Goal: Task Accomplishment & Management: Manage account settings

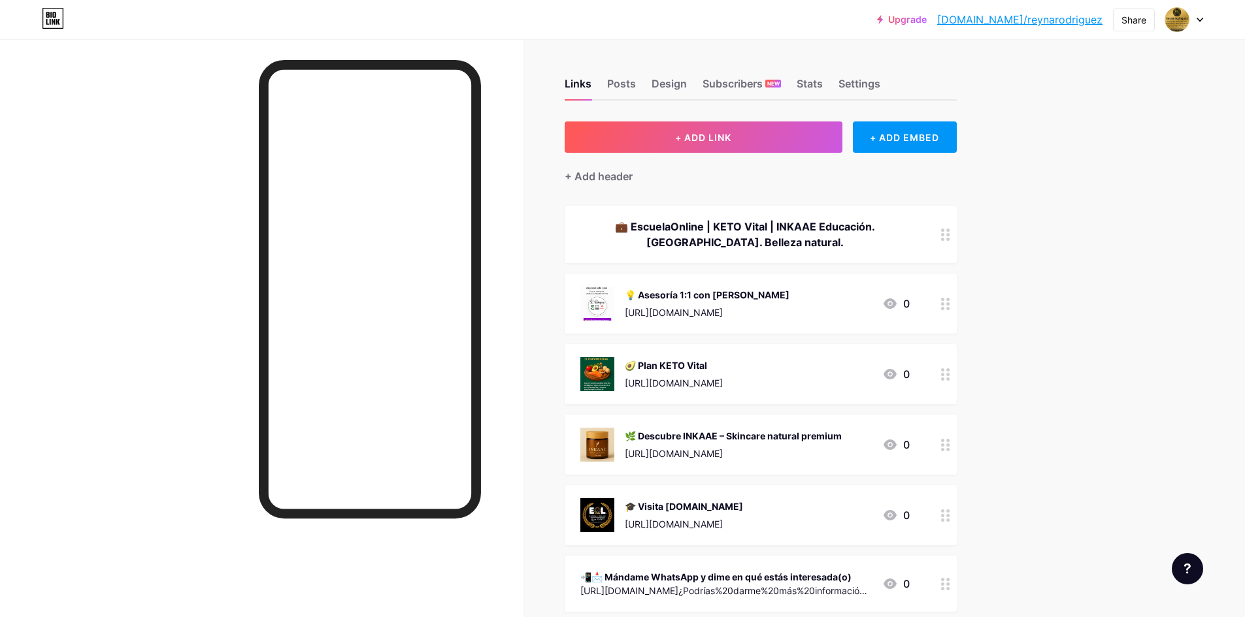
click at [896, 446] on icon at bounding box center [889, 445] width 13 height 10
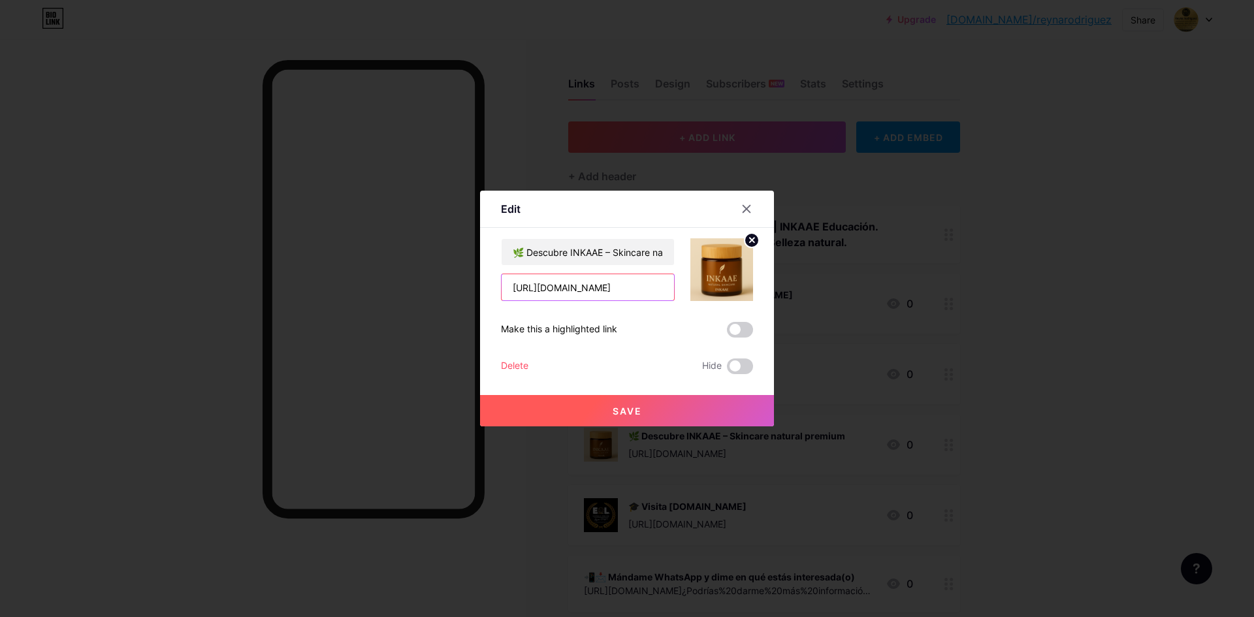
click at [661, 293] on input "[URL][DOMAIN_NAME]" at bounding box center [588, 287] width 172 height 26
click at [661, 293] on input "Hola%2C+quiero+conocer+l+INKAAE+de+cuidado+natural+premium" at bounding box center [588, 287] width 172 height 26
click at [661, 293] on input "+INKAAE+de+cuidado+naturamium" at bounding box center [588, 287] width 172 height 26
click at [661, 293] on input "+I" at bounding box center [588, 287] width 172 height 26
type input "+"
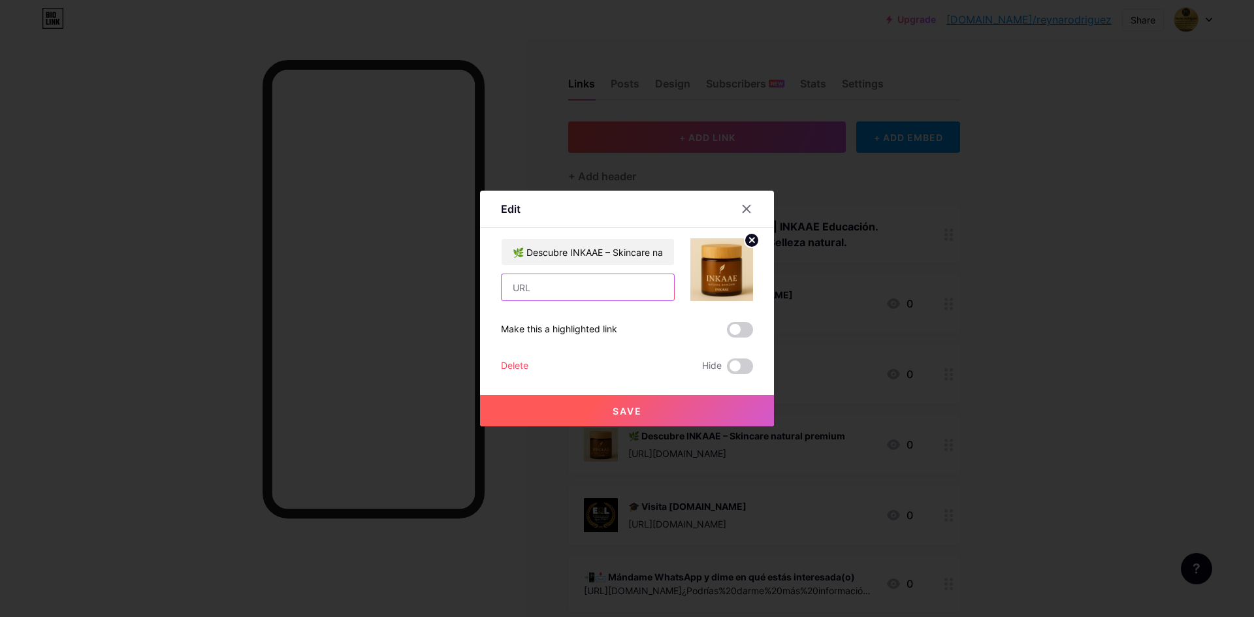
paste input "[URL][DOMAIN_NAME]"
type input "[URL][DOMAIN_NAME]"
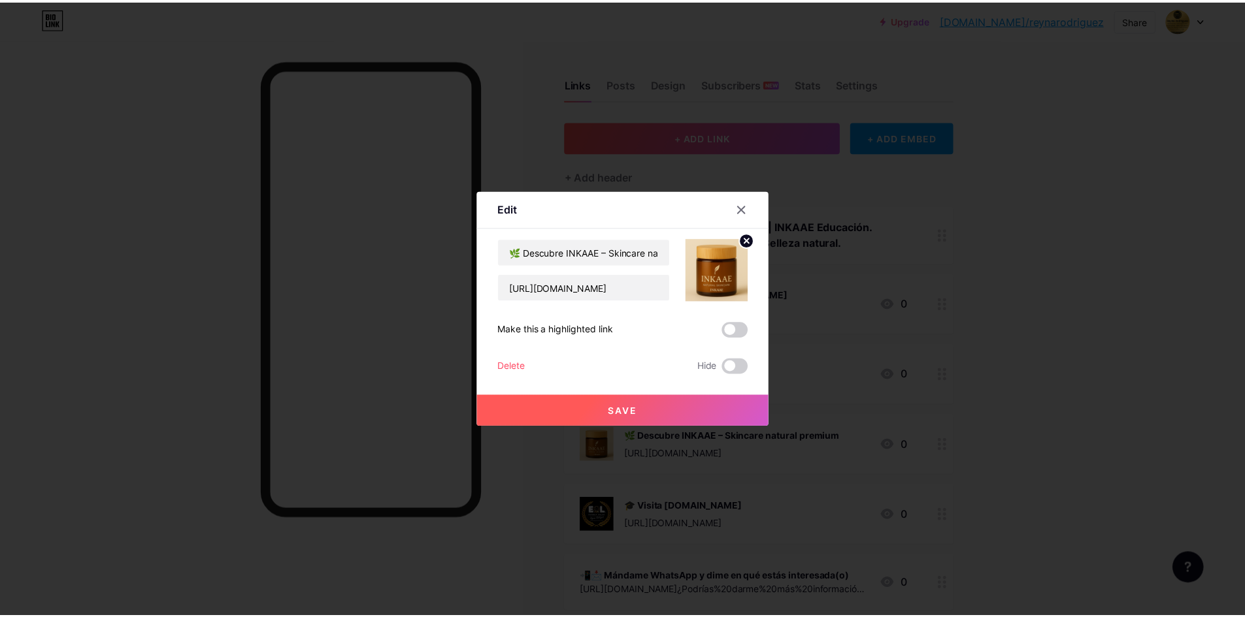
scroll to position [0, 0]
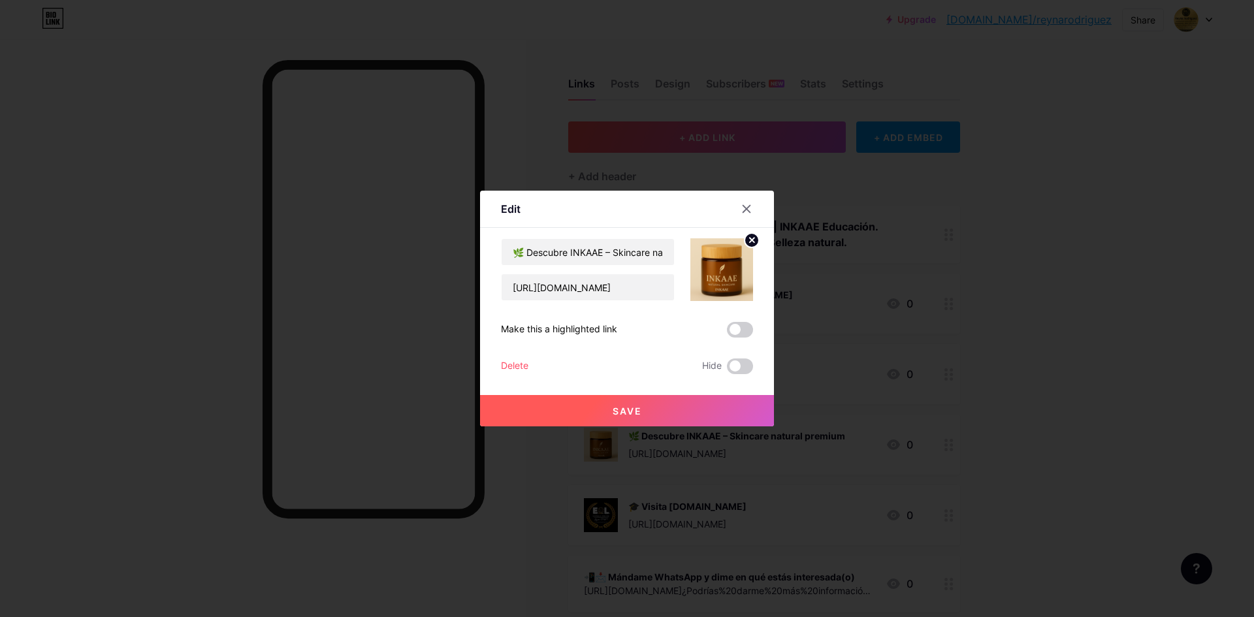
click at [643, 416] on button "Save" at bounding box center [627, 410] width 294 height 31
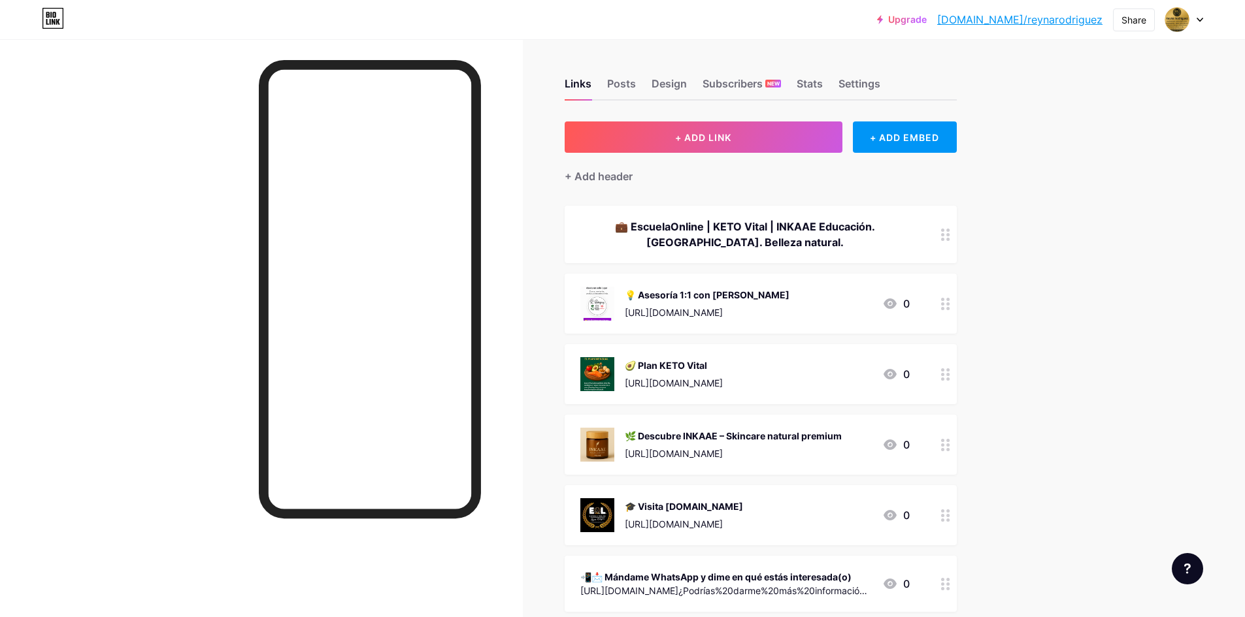
click at [894, 444] on icon at bounding box center [889, 445] width 13 height 10
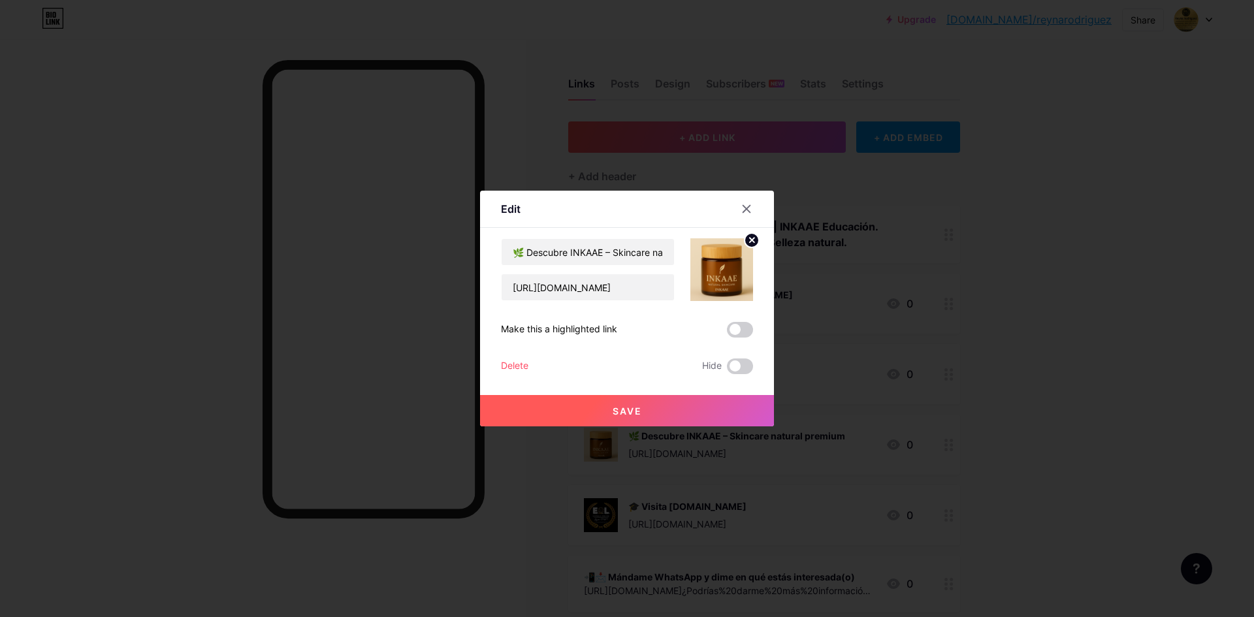
click at [748, 238] on circle at bounding box center [752, 240] width 14 height 14
click at [731, 267] on div "Picture" at bounding box center [722, 269] width 63 height 63
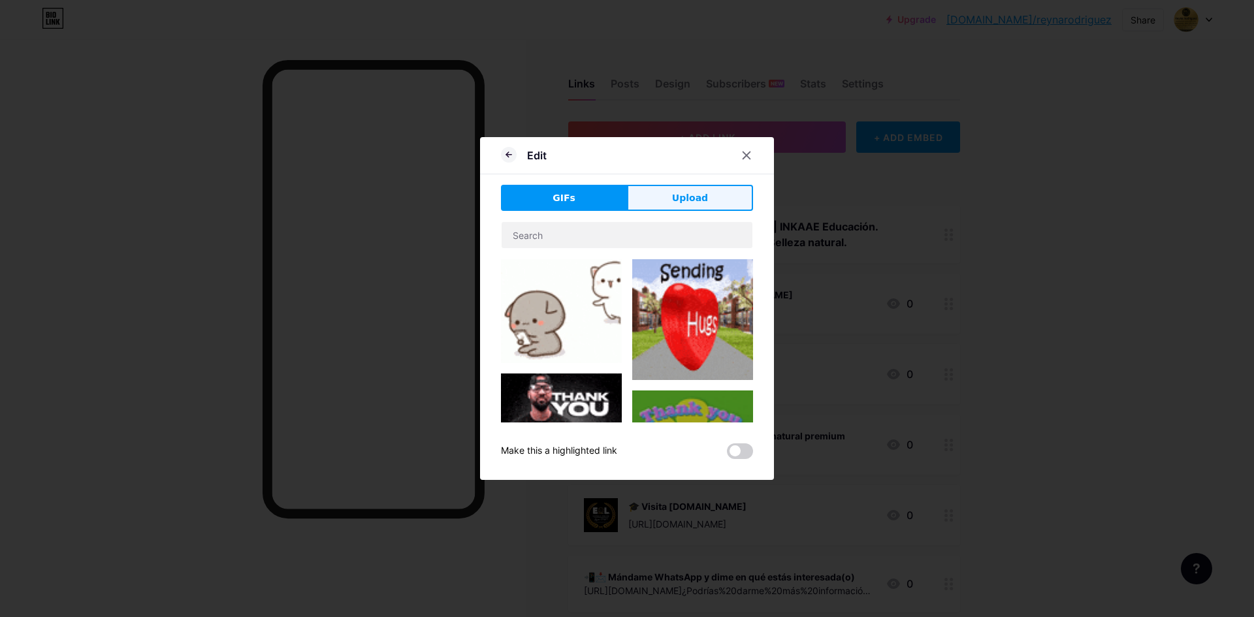
click at [672, 196] on span "Upload" at bounding box center [690, 198] width 36 height 14
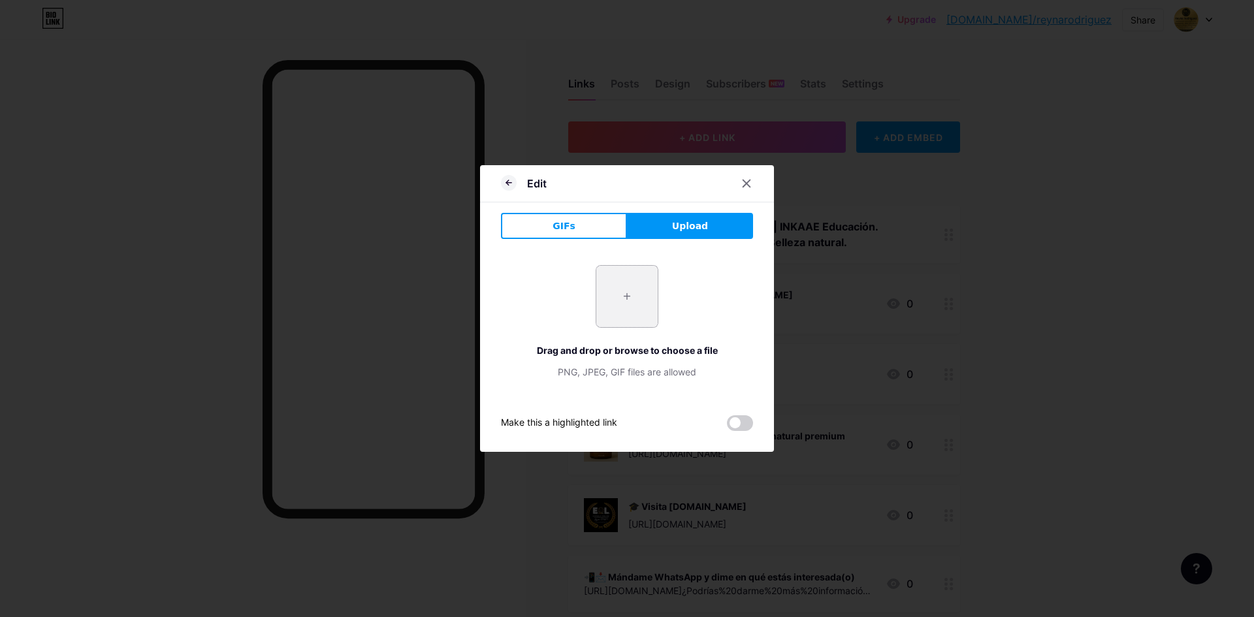
click at [621, 288] on input "file" at bounding box center [627, 296] width 61 height 61
type input "C:\fakepath\Inkaae, una sola version en 3 presentaciones.png"
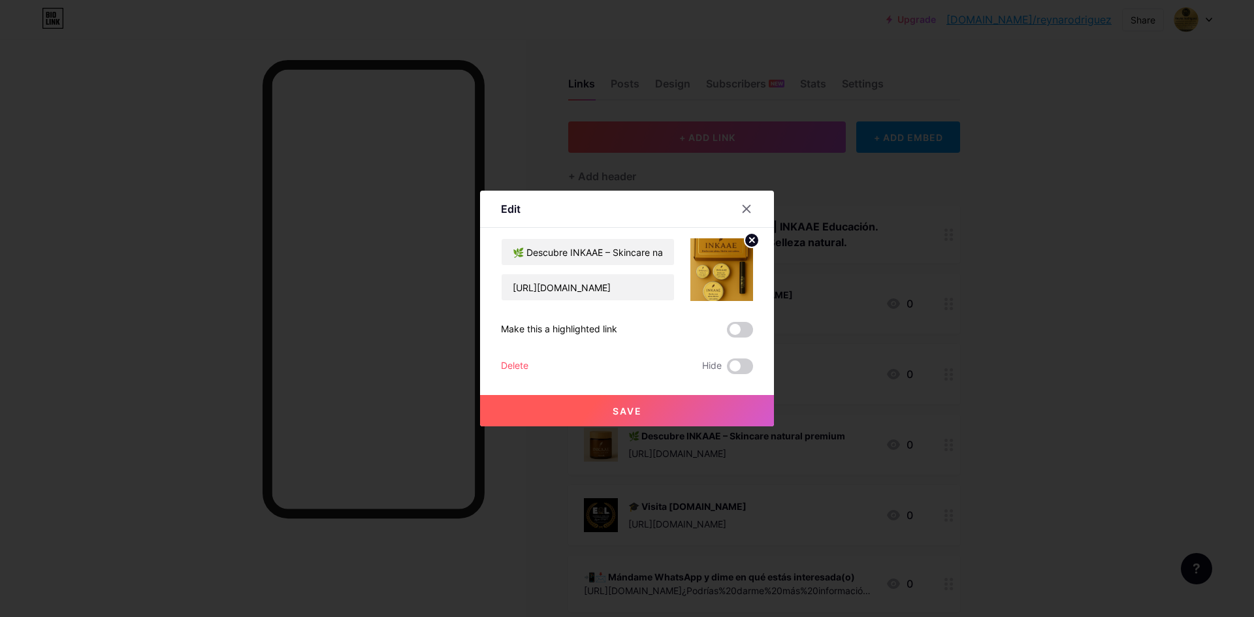
click at [631, 413] on span "Save" at bounding box center [627, 411] width 29 height 11
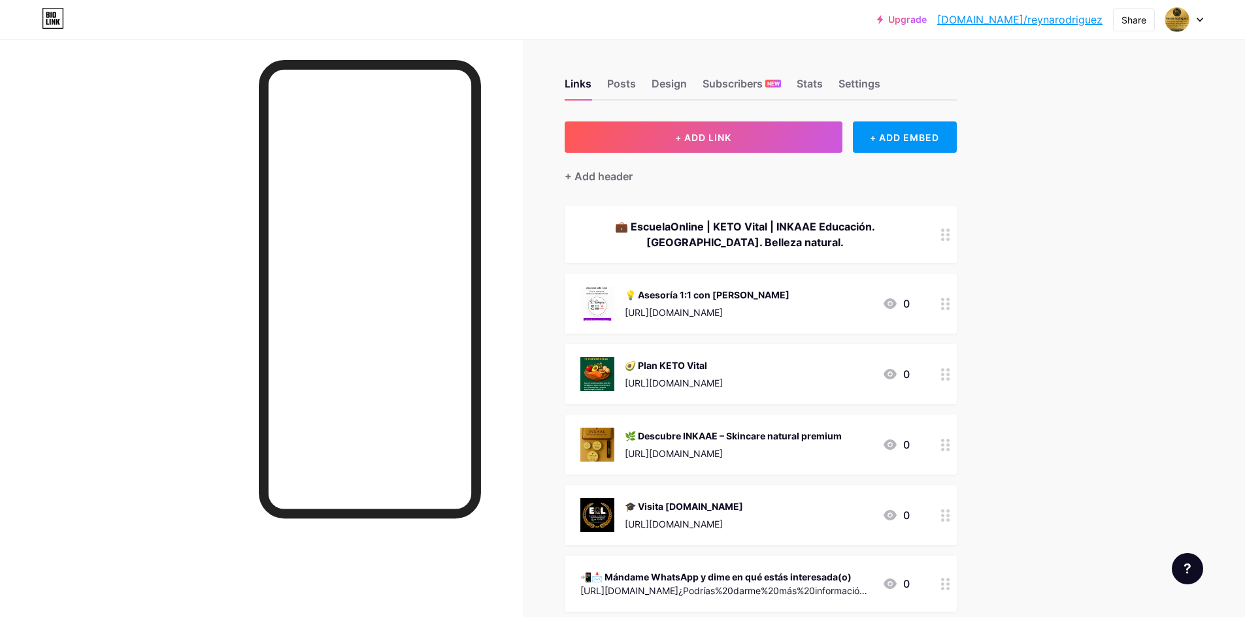
click at [1055, 267] on div "Upgrade [DOMAIN_NAME]/reynar... [DOMAIN_NAME]/reynarodriguez Share Switch accou…" at bounding box center [622, 417] width 1245 height 835
